Goal: Information Seeking & Learning: Learn about a topic

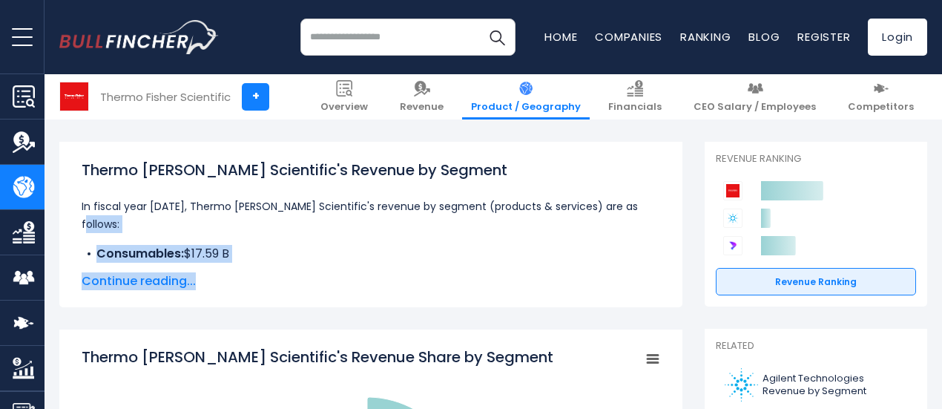
scroll to position [184, 0]
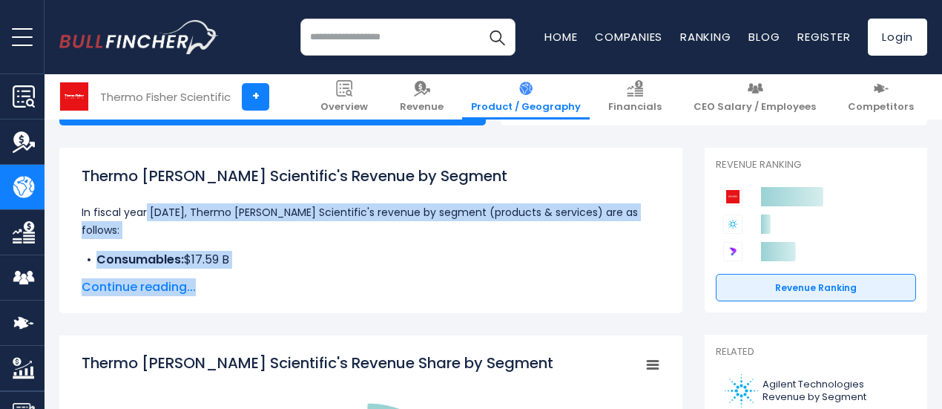
drag, startPoint x: 190, startPoint y: 228, endPoint x: 131, endPoint y: 220, distance: 59.8
click at [131, 220] on div "Thermo Fisher Scientific's Revenue by Segment In fiscal year 2024, Thermo Fishe…" at bounding box center [371, 217] width 579 height 104
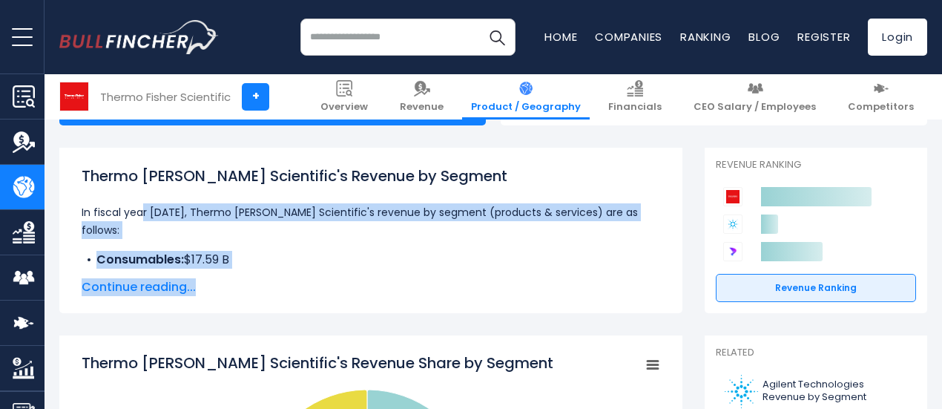
drag, startPoint x: 131, startPoint y: 220, endPoint x: 107, endPoint y: 294, distance: 77.9
click at [107, 294] on span "Continue reading..." at bounding box center [371, 287] width 579 height 18
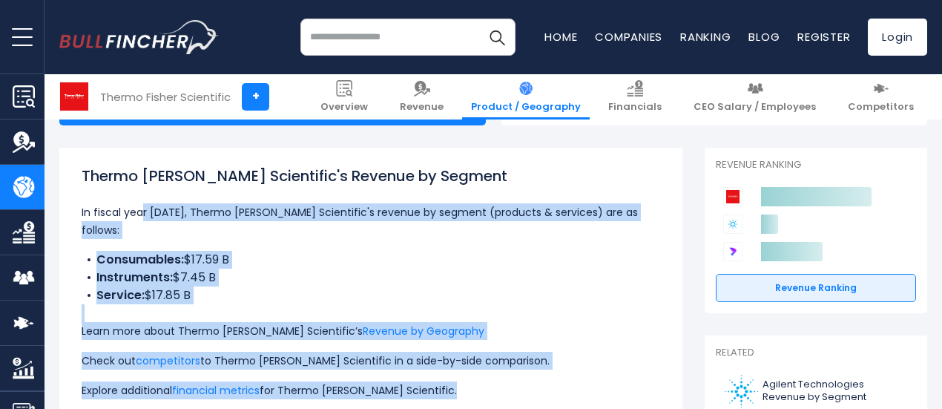
click at [203, 280] on li "Instruments: $7.45 B" at bounding box center [371, 278] width 579 height 18
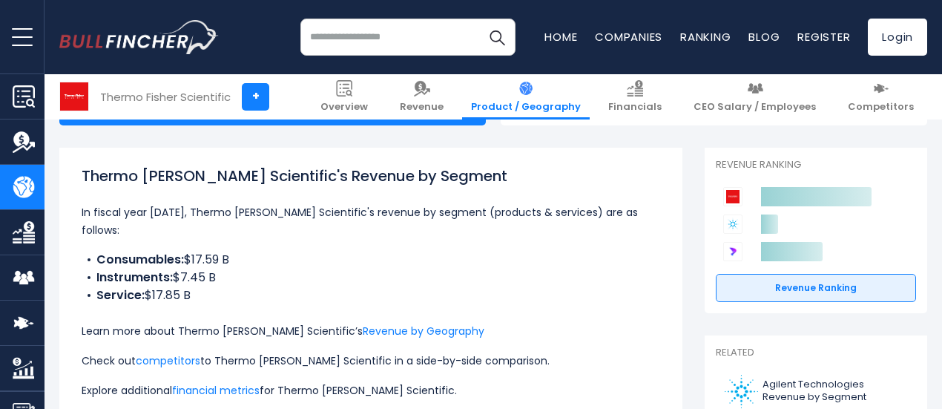
drag, startPoint x: 197, startPoint y: 294, endPoint x: 78, endPoint y: 260, distance: 124.2
click at [82, 260] on ul "Consumables: $17.59 B Instruments: $7.45 B Service: $17.85 B" at bounding box center [371, 277] width 579 height 53
copy ul "Consumables: $17.59 B Instruments: $7.45 B Service: $17.85 B"
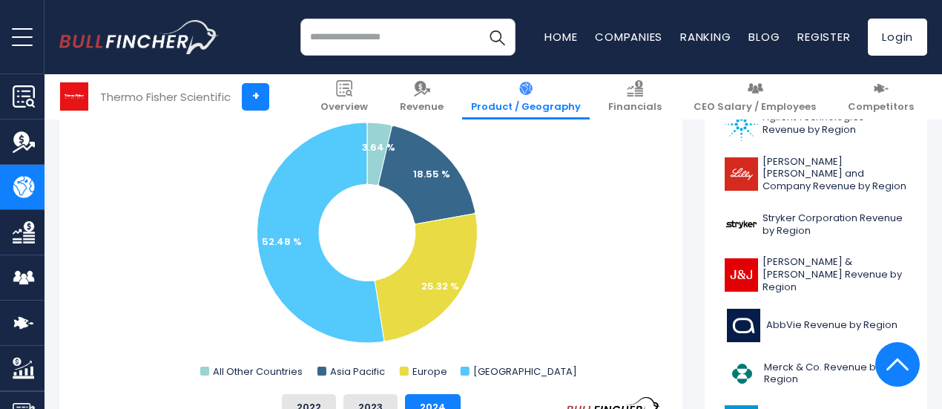
scroll to position [427, 0]
